Goal: Check status: Check status

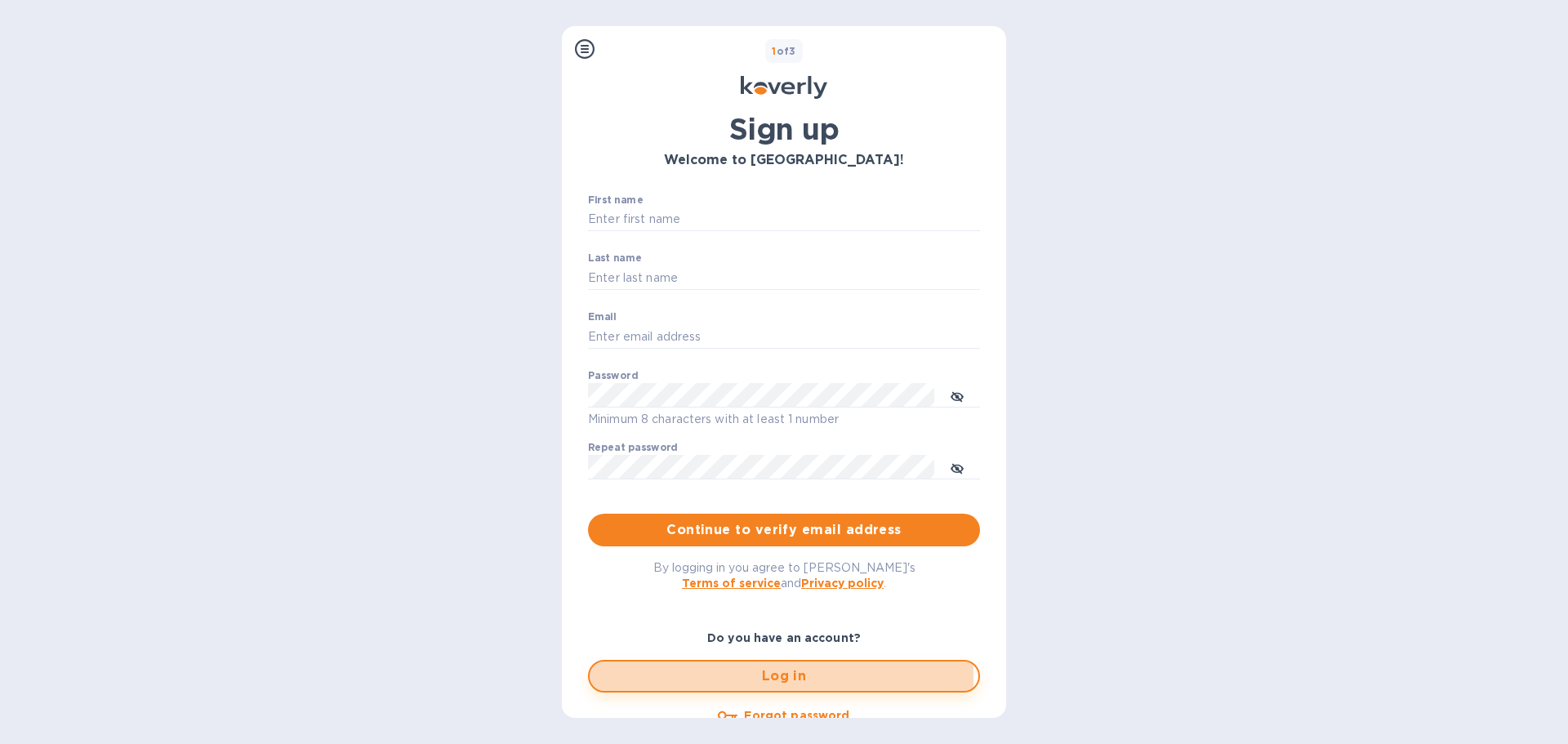
click at [744, 678] on span "Log in" at bounding box center [783, 676] width 362 height 20
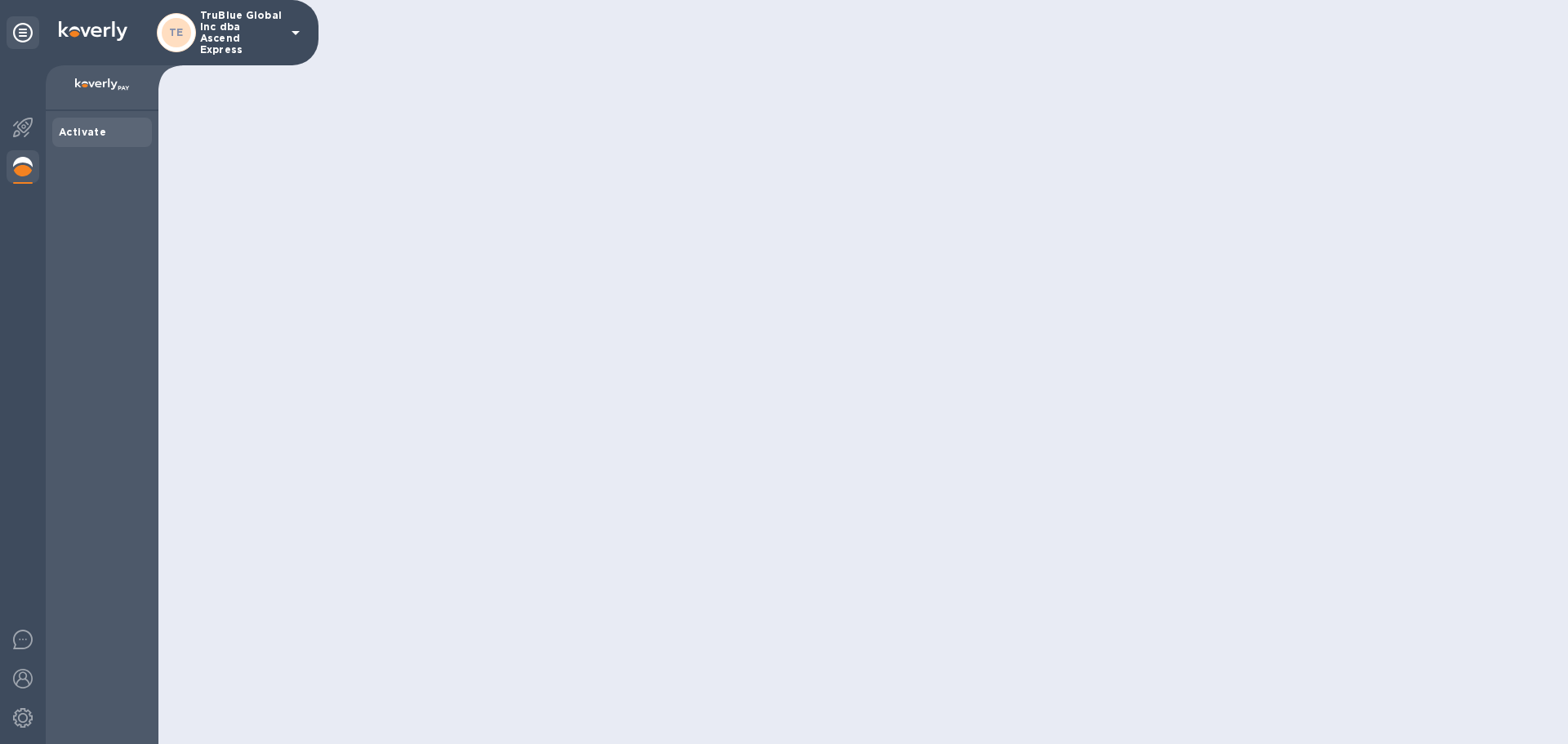
click at [24, 170] on img at bounding box center [23, 166] width 20 height 20
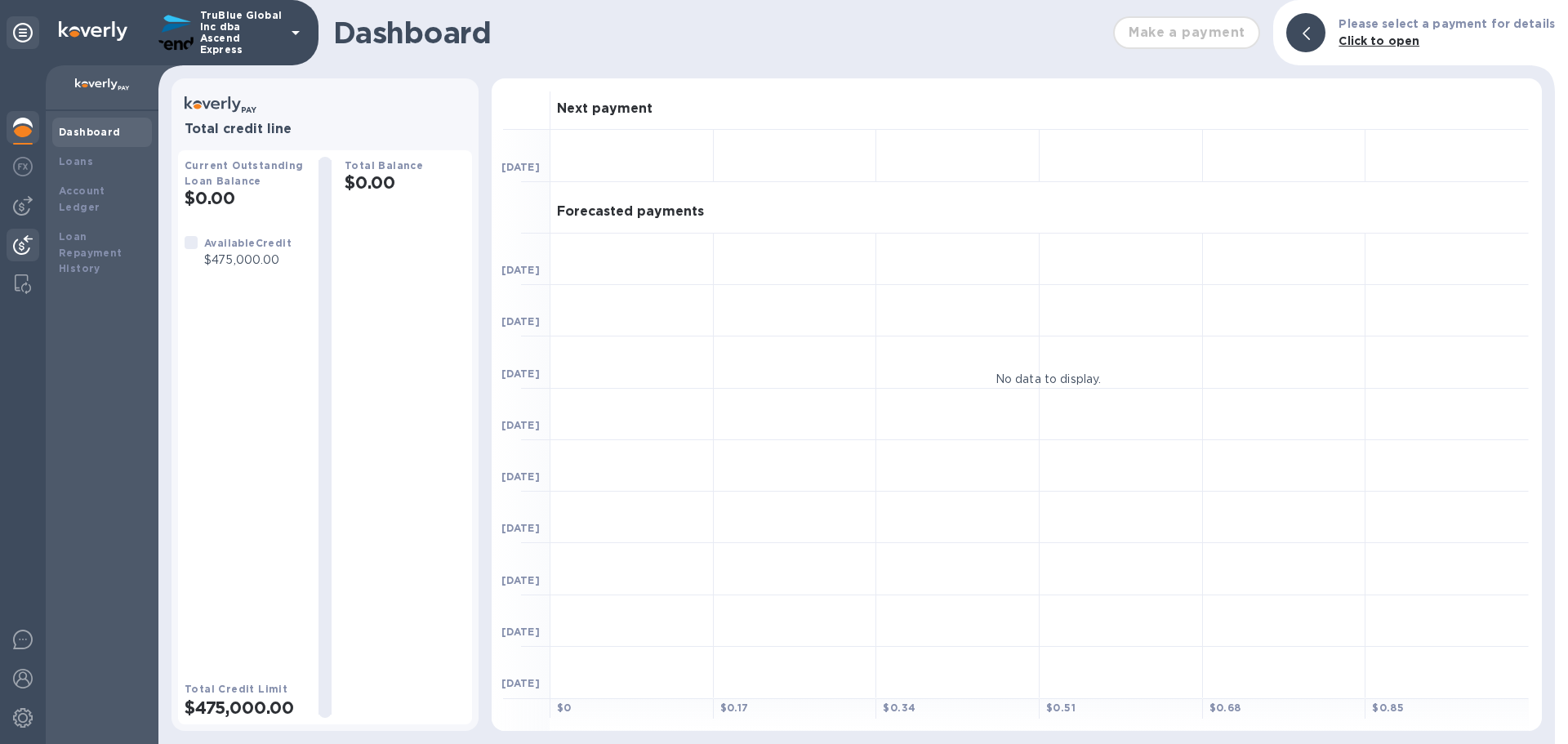
click at [21, 248] on img at bounding box center [23, 245] width 20 height 20
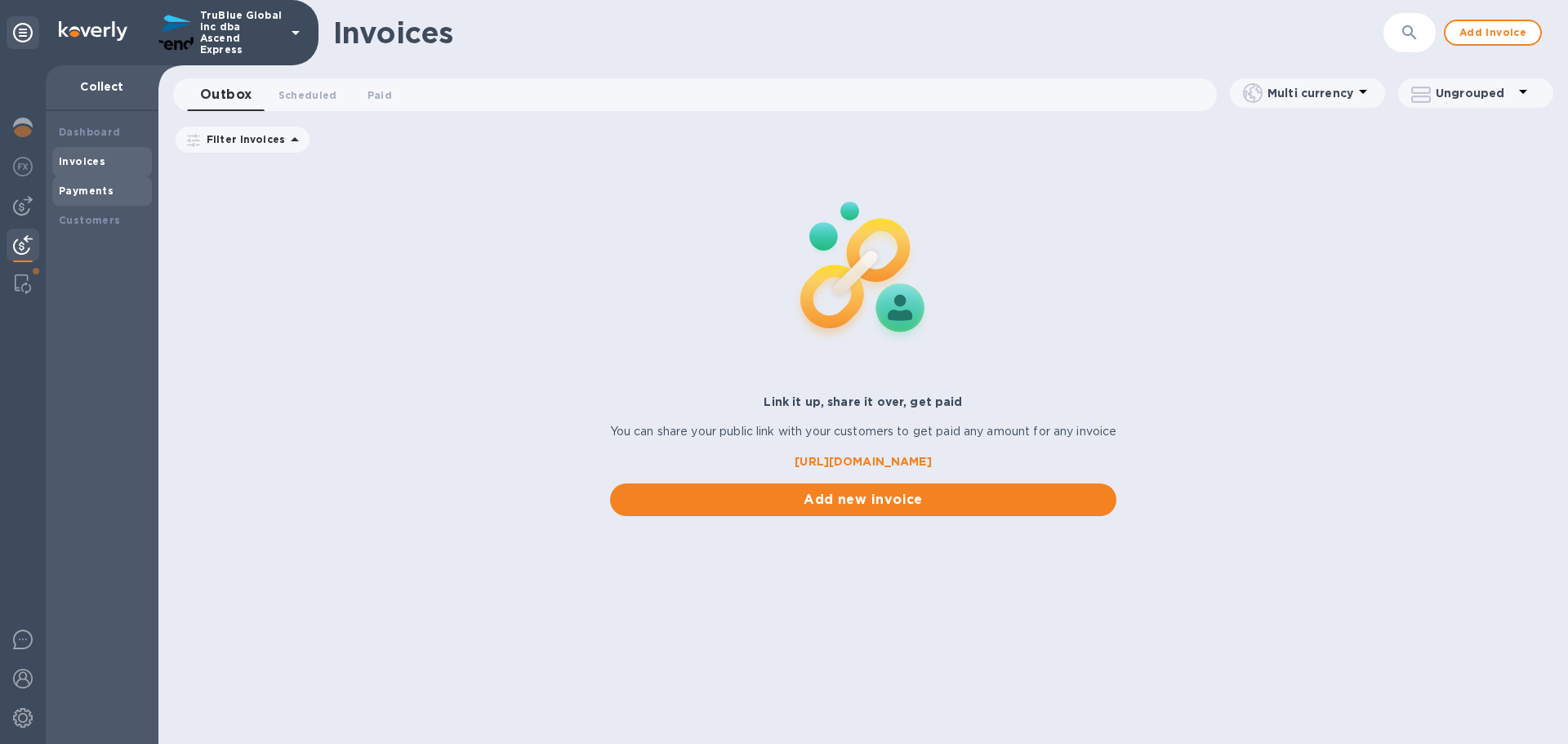
click at [75, 191] on b "Payments" at bounding box center [85, 190] width 55 height 13
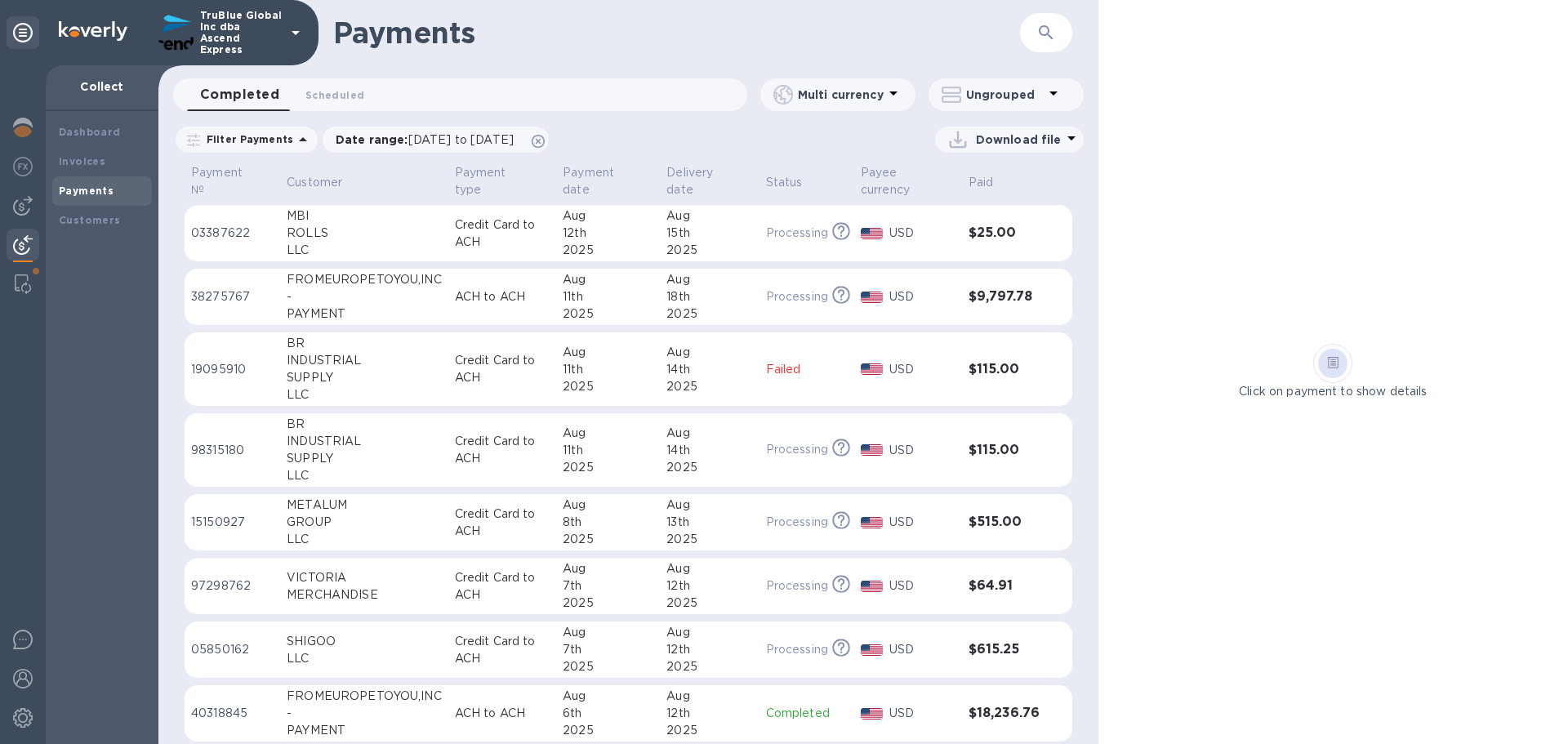
scroll to position [245, 0]
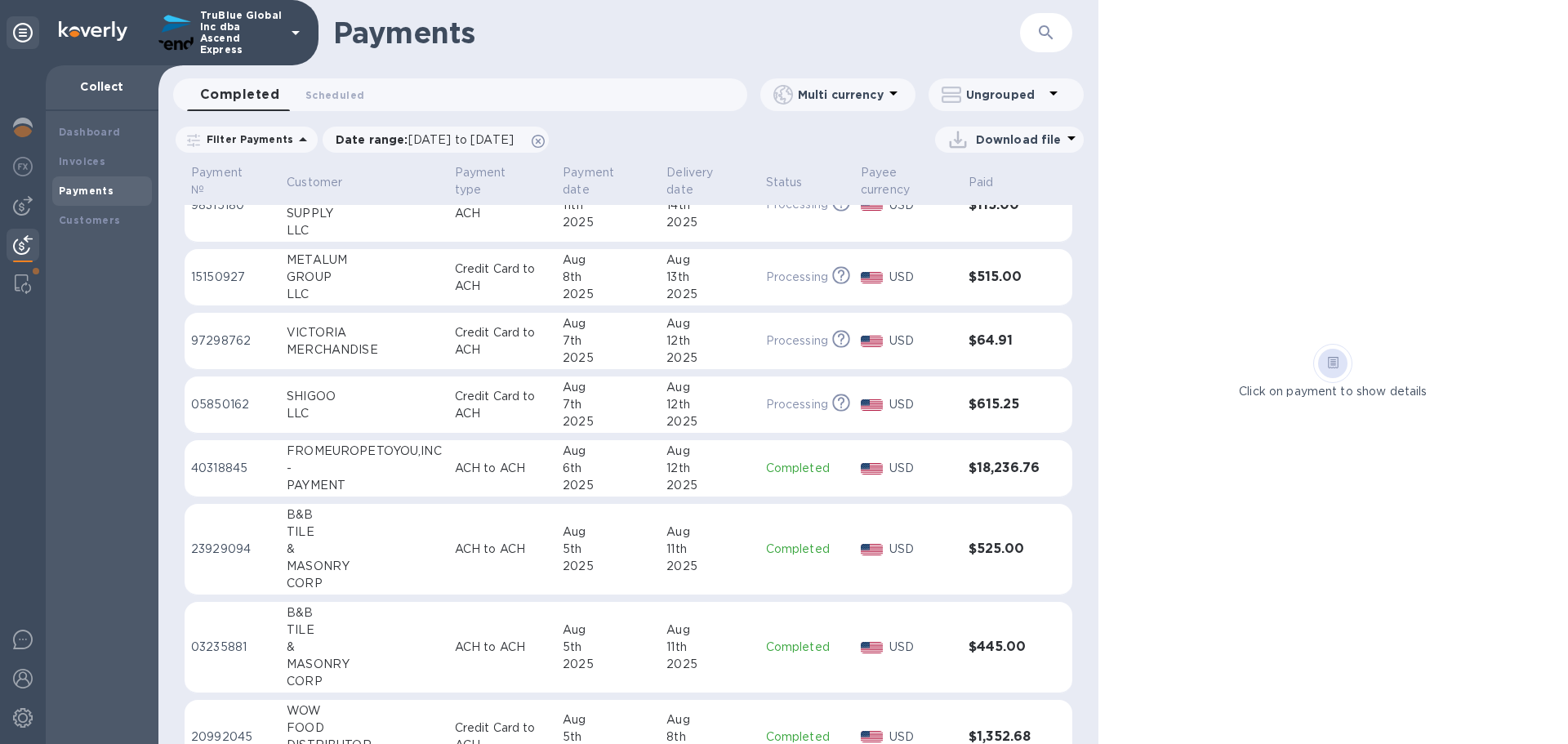
click at [217, 468] on p "40318845" at bounding box center [233, 467] width 83 height 17
